Goal: Task Accomplishment & Management: Use online tool/utility

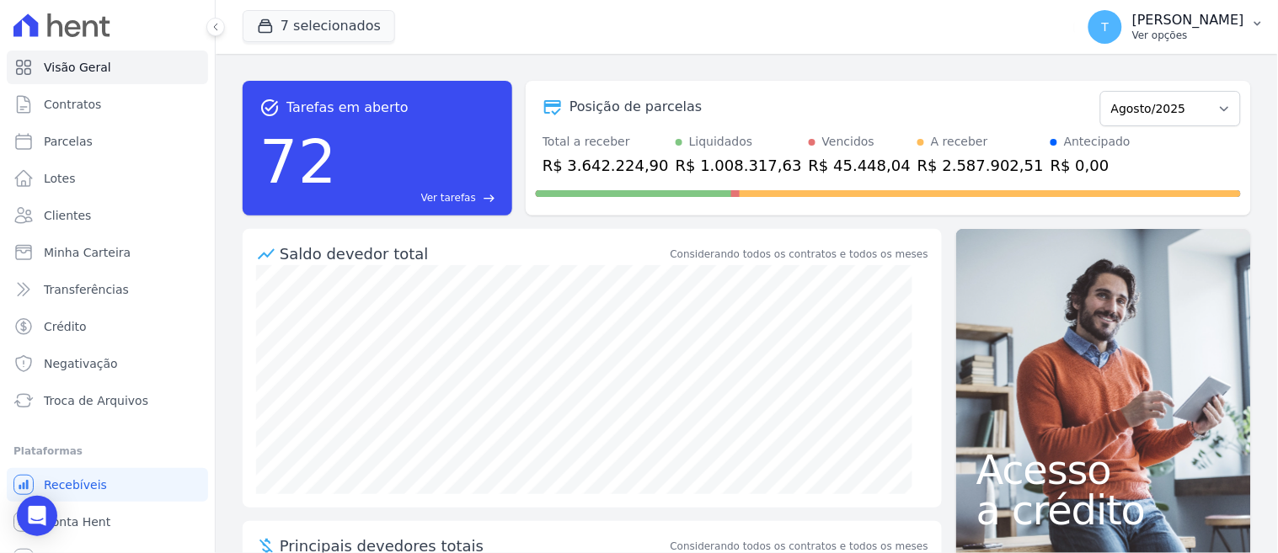
click at [1132, 36] on p "Ver opções" at bounding box center [1188, 35] width 112 height 13
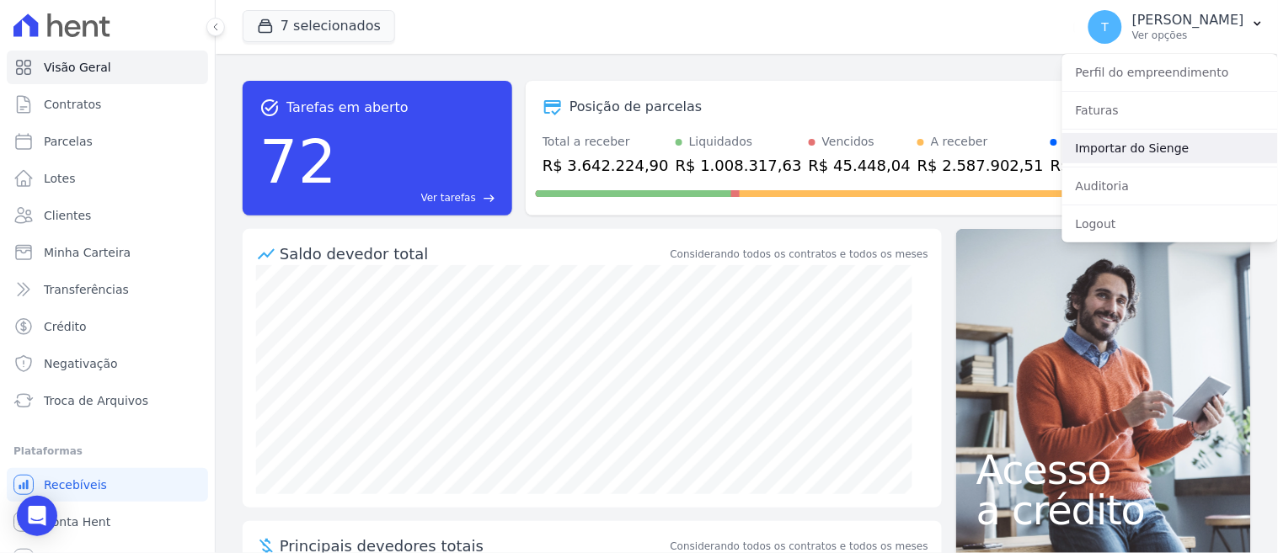
click at [1092, 146] on link "Importar do Sienge" at bounding box center [1170, 148] width 216 height 30
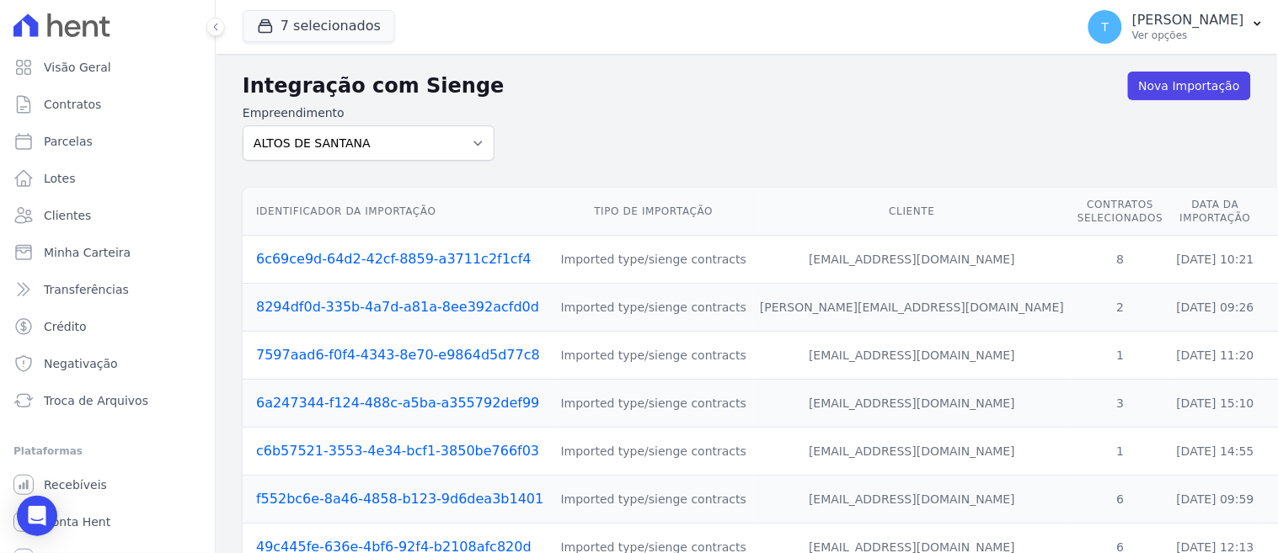
click at [60, 24] on icon at bounding box center [54, 25] width 15 height 24
click at [120, 404] on span "Troca de Arquivos" at bounding box center [96, 401] width 104 height 17
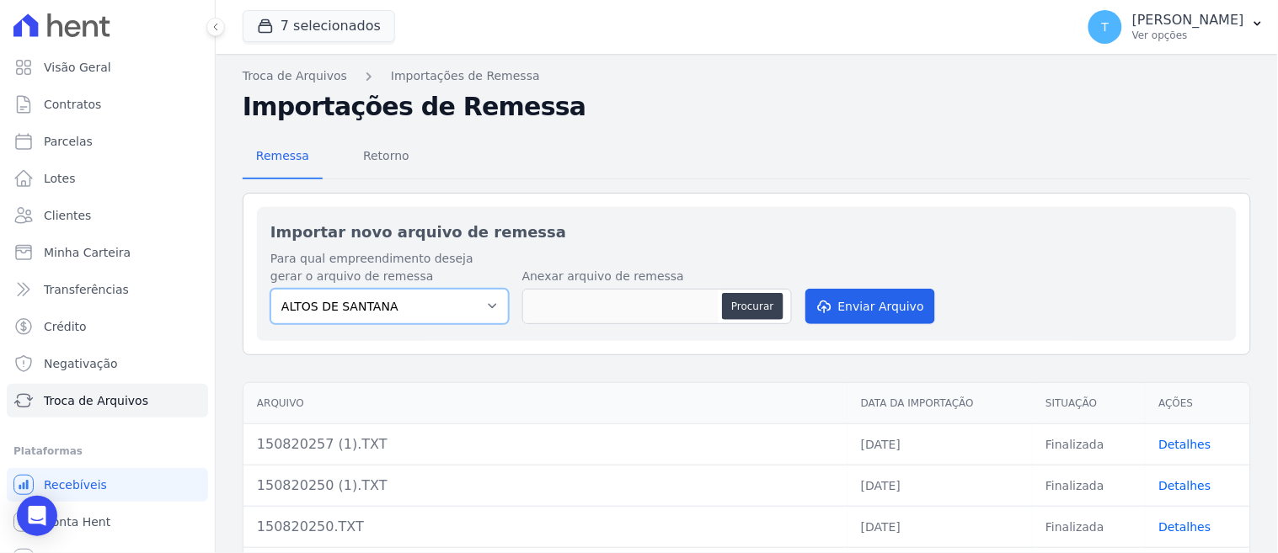
click at [428, 300] on select "ALTOS DE [PERSON_NAME] Itaquera ARTE VILA [PERSON_NAME] CLUB Inspire LINK [GEOG…" at bounding box center [389, 306] width 238 height 35
click at [438, 299] on select "ALTOS DE [PERSON_NAME] Itaquera ARTE VILA [PERSON_NAME] CLUB Inspire LINK [GEOG…" at bounding box center [389, 306] width 238 height 35
click at [270, 289] on select "ALTOS DE [PERSON_NAME] Itaquera ARTE VILA [PERSON_NAME] CLUB Inspire LINK [GEOG…" at bounding box center [389, 306] width 238 height 35
click at [418, 304] on select "ALTOS DE [PERSON_NAME] Itaquera ARTE VILA [PERSON_NAME] CLUB Inspire LINK [GEOG…" at bounding box center [389, 306] width 238 height 35
select select "d58a895b-122e-4f60-b248-6168def9ff2e"
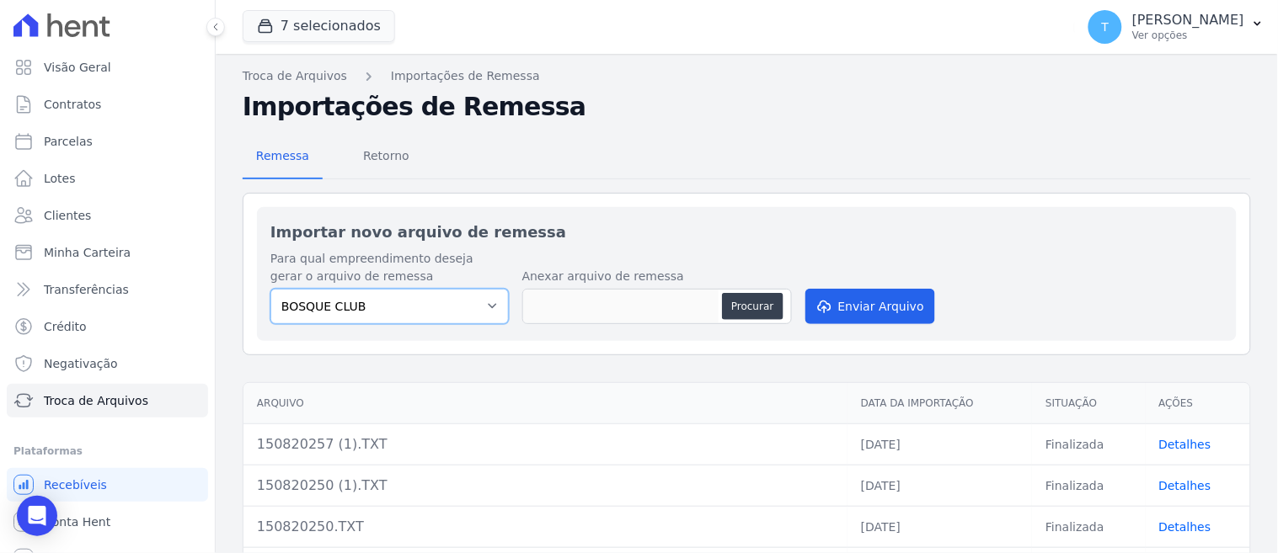
click at [270, 289] on select "ALTOS DE [PERSON_NAME] Itaquera ARTE VILA [PERSON_NAME] CLUB Inspire LINK [GEOG…" at bounding box center [389, 306] width 238 height 35
click at [745, 312] on button "Procurar" at bounding box center [752, 306] width 61 height 27
type input "1508202521.TXT"
click at [818, 300] on icon "submit" at bounding box center [823, 306] width 17 height 13
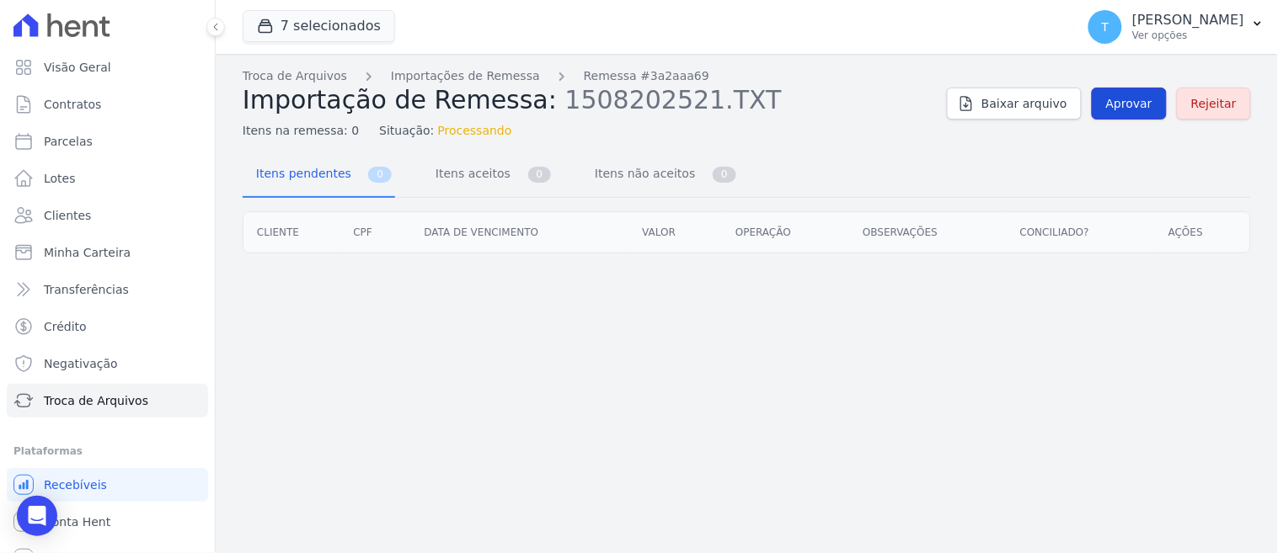
click at [1124, 110] on span "Aprovar" at bounding box center [1129, 103] width 46 height 17
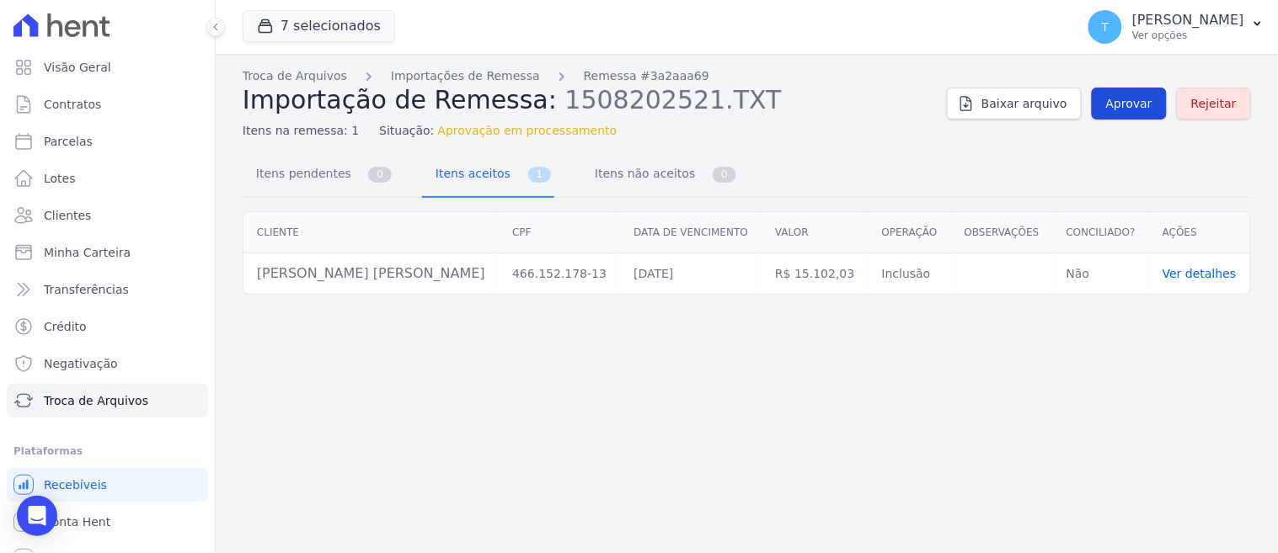
click at [1133, 105] on span "Aprovar" at bounding box center [1129, 103] width 46 height 17
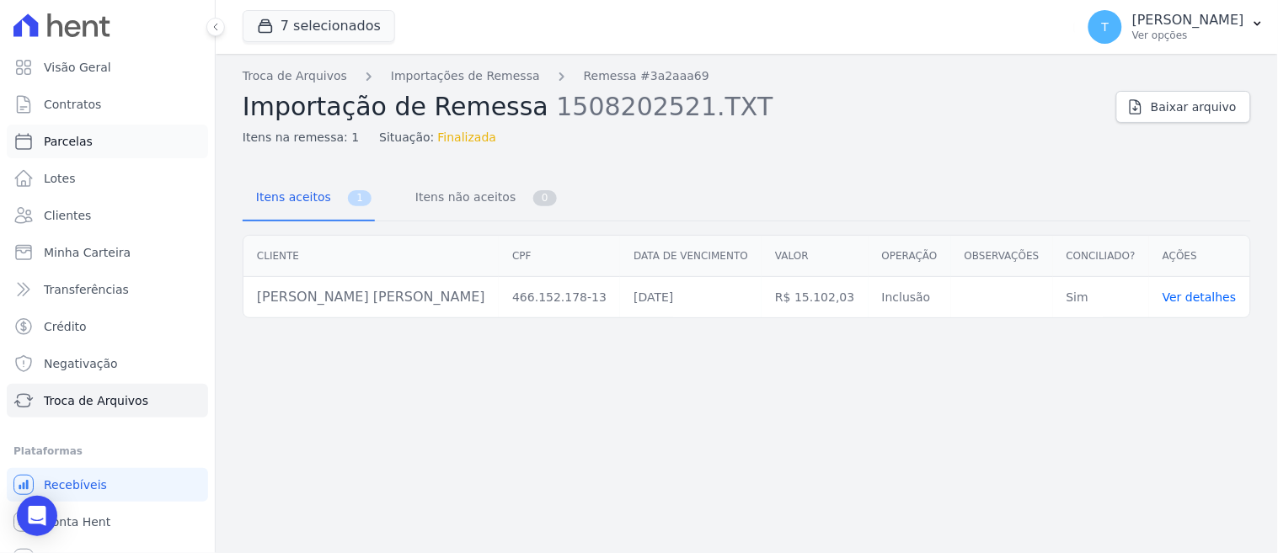
click at [88, 144] on link "Parcelas" at bounding box center [107, 142] width 201 height 34
select select
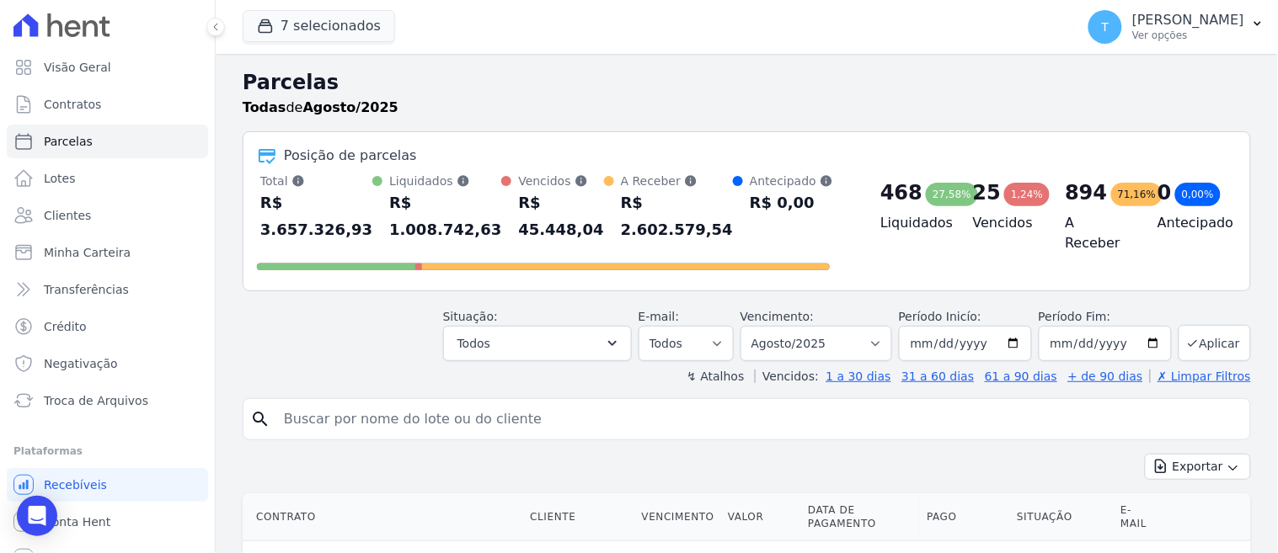
click at [372, 403] on input "search" at bounding box center [759, 420] width 970 height 34
type input "[PERSON_NAME] fer"
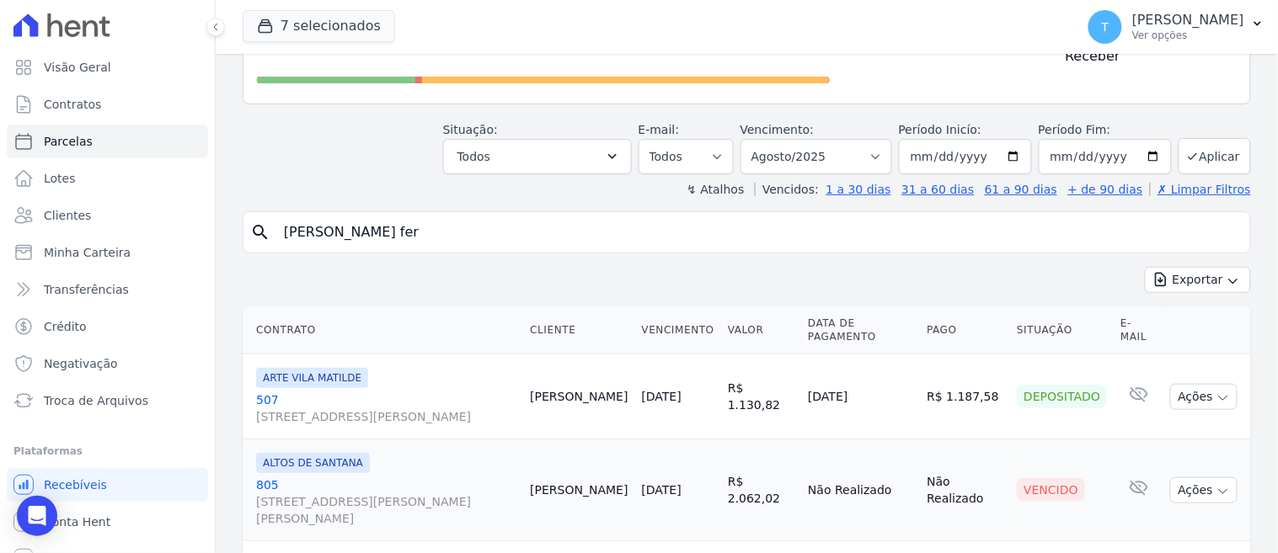
select select
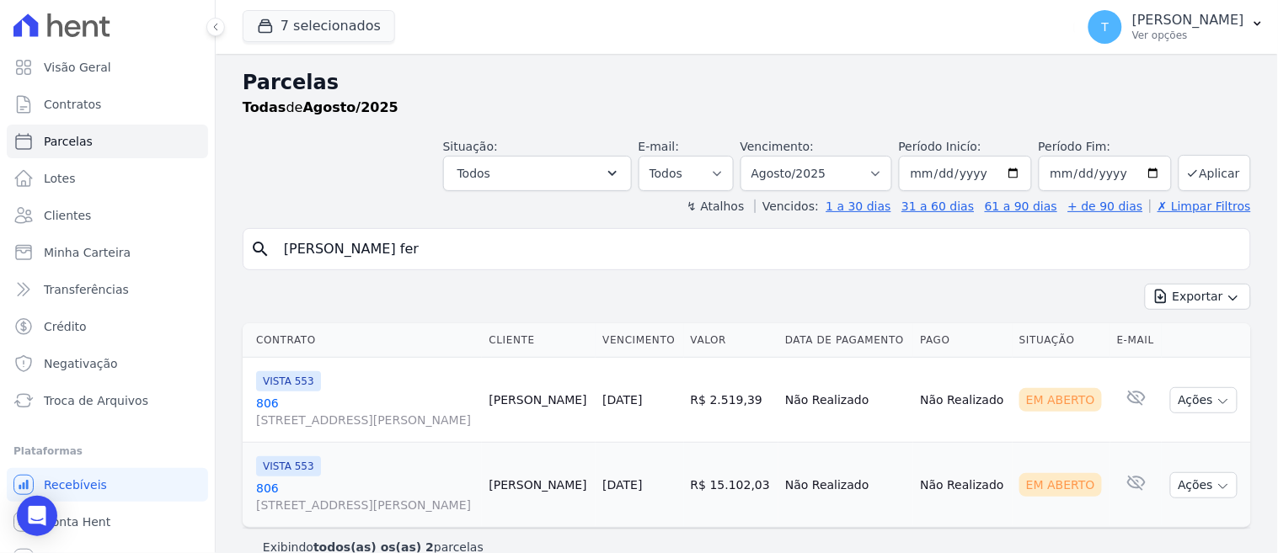
scroll to position [26, 0]
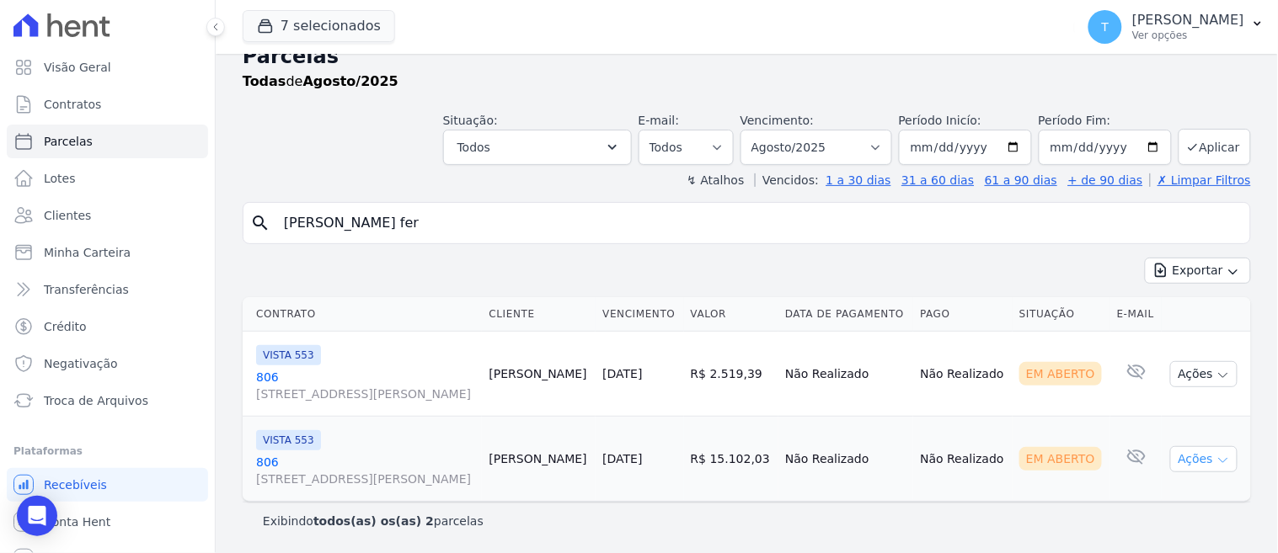
click at [1191, 461] on button "Ações" at bounding box center [1203, 459] width 67 height 26
click at [1144, 493] on link "Ver boleto" at bounding box center [1197, 498] width 162 height 31
